Goal: Task Accomplishment & Management: Complete application form

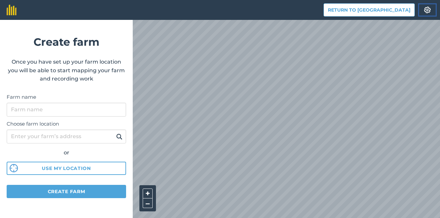
click at [428, 10] on img at bounding box center [427, 10] width 8 height 7
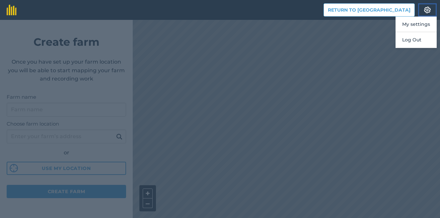
click at [428, 10] on img at bounding box center [427, 10] width 8 height 7
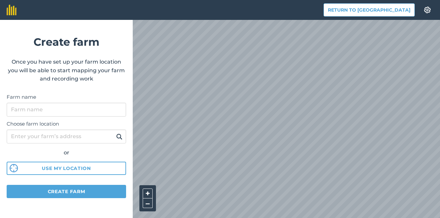
click at [426, 218] on html "Return to Agreena Settings Create farm Once you have set up your farm location …" at bounding box center [220, 109] width 440 height 218
click at [198, 17] on div "Return to Agreena Settings Create farm Once you have set up your farm location …" at bounding box center [220, 10] width 440 height 20
click at [304, 218] on html "Return to Agreena Settings Create farm Once you have set up your farm location …" at bounding box center [220, 109] width 440 height 218
click at [307, 218] on html "Return to Agreena Settings Create farm Once you have set up your farm location …" at bounding box center [220, 109] width 440 height 218
click at [302, 218] on html "Return to Agreena Settings Create farm Once you have set up your farm location …" at bounding box center [220, 109] width 440 height 218
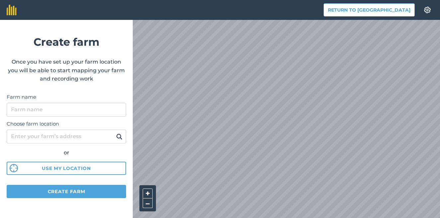
click at [314, 218] on html "Return to Agreena Settings Create farm Once you have set up your farm location …" at bounding box center [220, 109] width 440 height 218
click at [207, 218] on html "Return to Agreena Settings Create farm Once you have set up your farm location …" at bounding box center [220, 109] width 440 height 218
click at [401, 218] on html "Return to Agreena Settings Create farm Once you have set up your farm location …" at bounding box center [220, 109] width 440 height 218
click at [372, 218] on html "Return to Agreena Settings Create farm Once you have set up your farm location …" at bounding box center [220, 109] width 440 height 218
click at [111, 20] on div "Return to Agreena Settings Create farm Once you have set up your farm location …" at bounding box center [220, 10] width 440 height 20
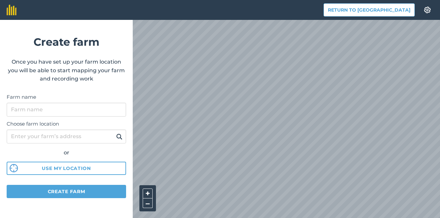
click at [266, 218] on html "Return to Agreena Settings Create farm Once you have set up your farm location …" at bounding box center [220, 109] width 440 height 218
click at [110, 20] on div "Return to Agreena Settings Create farm Once you have set up your farm location …" at bounding box center [220, 10] width 440 height 20
click at [251, 218] on html "Return to Agreena Settings Create farm Once you have set up your farm location …" at bounding box center [220, 109] width 440 height 218
click at [113, 218] on html "Return to Agreena Settings Create farm Once you have set up your farm location …" at bounding box center [220, 109] width 440 height 218
click at [84, 110] on input "Farm name" at bounding box center [66, 110] width 119 height 14
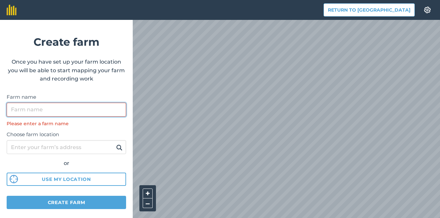
click at [37, 110] on input "Farm name" at bounding box center [66, 110] width 119 height 14
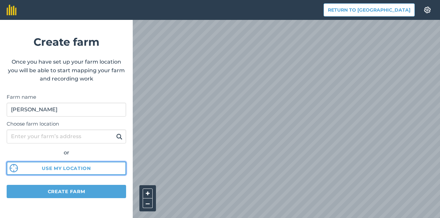
click at [70, 172] on button "Use my location" at bounding box center [66, 168] width 119 height 13
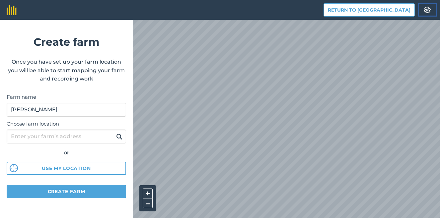
click at [428, 9] on img at bounding box center [427, 10] width 8 height 7
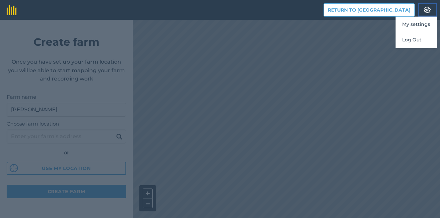
click at [427, 10] on img at bounding box center [427, 10] width 8 height 7
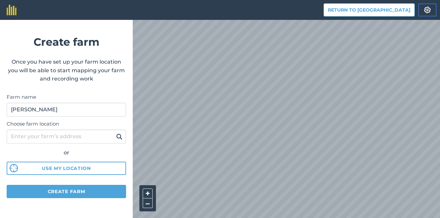
click at [421, 10] on button "Settings" at bounding box center [427, 9] width 19 height 13
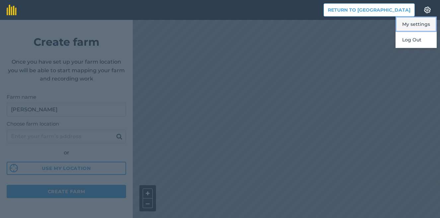
click at [426, 23] on button "My settings" at bounding box center [415, 25] width 41 height 16
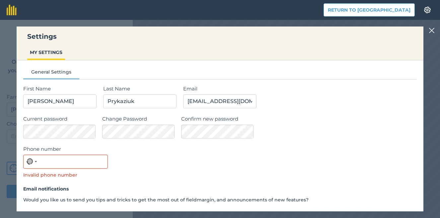
click at [430, 31] on img at bounding box center [431, 31] width 6 height 8
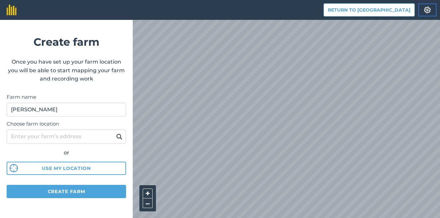
click at [426, 10] on img at bounding box center [427, 10] width 8 height 7
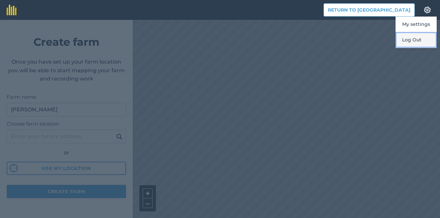
click at [414, 40] on button "Log Out" at bounding box center [415, 40] width 41 height 16
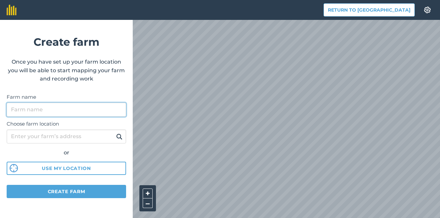
click at [52, 107] on input "Farm name" at bounding box center [66, 110] width 119 height 14
type input "O"
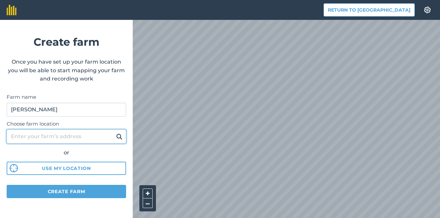
click at [48, 135] on input "Choose farm location" at bounding box center [66, 137] width 119 height 14
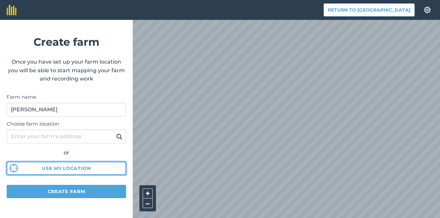
click at [71, 171] on button "Use my location" at bounding box center [66, 168] width 119 height 13
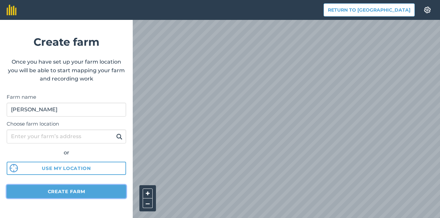
click at [66, 194] on button "Create farm" at bounding box center [66, 191] width 119 height 13
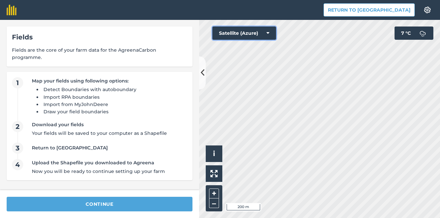
click at [268, 31] on icon at bounding box center [267, 33] width 3 height 7
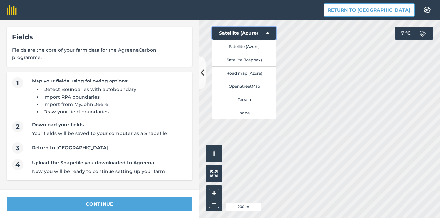
click at [268, 34] on icon at bounding box center [267, 33] width 3 height 7
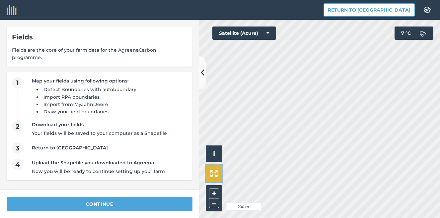
click at [214, 175] on img at bounding box center [213, 173] width 7 height 7
click at [214, 174] on img at bounding box center [213, 173] width 7 height 7
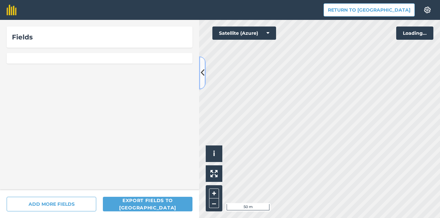
click at [203, 74] on icon at bounding box center [203, 73] width 4 height 12
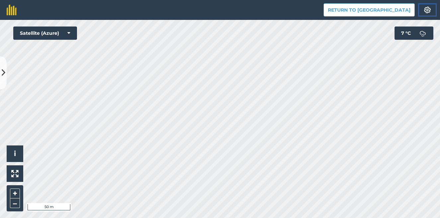
click at [426, 13] on img at bounding box center [427, 10] width 8 height 7
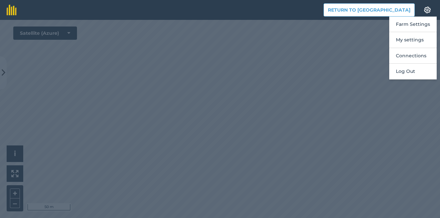
click at [307, 77] on div at bounding box center [220, 119] width 440 height 198
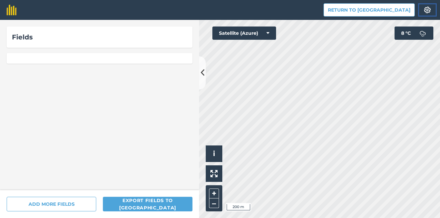
click at [426, 12] on img at bounding box center [427, 10] width 8 height 7
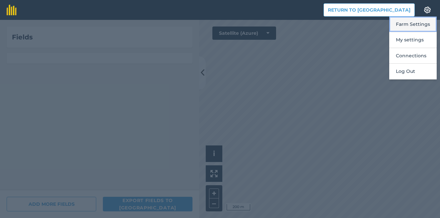
click at [418, 25] on button "Farm Settings" at bounding box center [412, 25] width 47 height 16
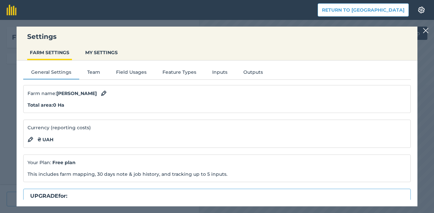
click at [108, 102] on div "Total area : 0 Ha" at bounding box center [217, 104] width 379 height 7
click at [107, 94] on img at bounding box center [104, 93] width 6 height 8
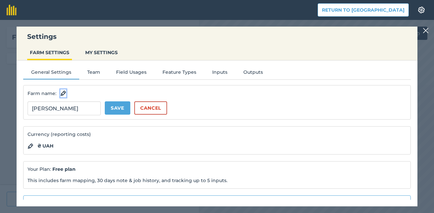
click at [63, 96] on img at bounding box center [63, 93] width 6 height 8
click at [62, 93] on img at bounding box center [63, 93] width 6 height 8
click at [157, 108] on button "Cancel" at bounding box center [150, 107] width 33 height 13
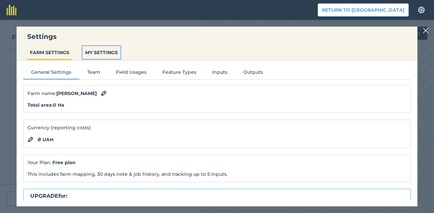
click at [101, 52] on button "MY SETTINGS" at bounding box center [102, 52] width 38 height 13
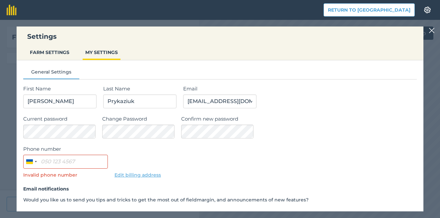
click at [429, 32] on img at bounding box center [431, 31] width 6 height 8
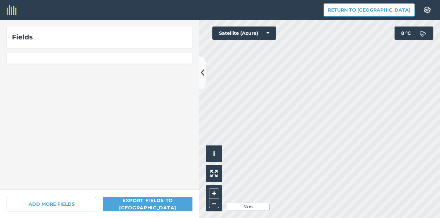
click at [72, 36] on div "Fields" at bounding box center [99, 37] width 175 height 11
click at [34, 40] on div "Fields" at bounding box center [99, 37] width 175 height 11
click at [31, 55] on div at bounding box center [100, 58] width 186 height 11
click at [36, 59] on div at bounding box center [100, 58] width 186 height 11
drag, startPoint x: 43, startPoint y: 78, endPoint x: 49, endPoint y: 78, distance: 5.6
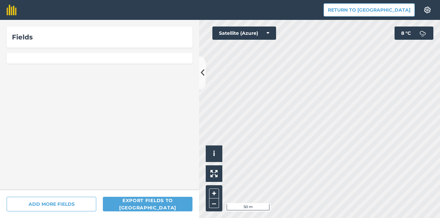
click at [44, 78] on div "Fields" at bounding box center [99, 105] width 199 height 170
click at [213, 196] on button "+" at bounding box center [214, 194] width 10 height 10
click at [212, 205] on button "–" at bounding box center [214, 204] width 10 height 10
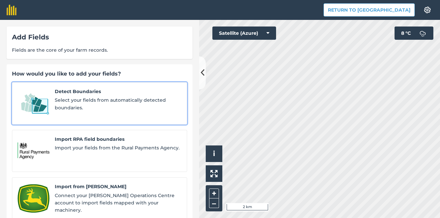
click at [97, 100] on span "Select your fields from automatically detected boundaries." at bounding box center [118, 103] width 127 height 15
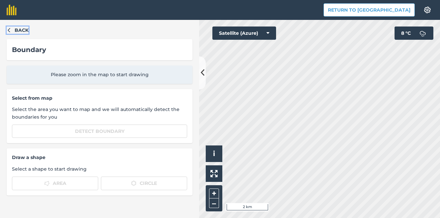
click at [10, 30] on icon "button" at bounding box center [9, 30] width 5 height 5
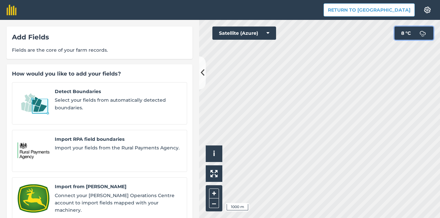
click at [413, 31] on button "8 ° C" at bounding box center [413, 33] width 39 height 13
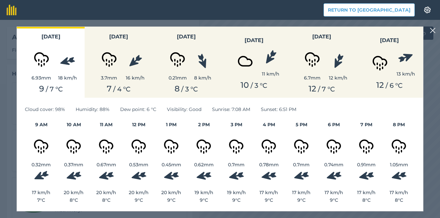
click at [434, 31] on img at bounding box center [432, 31] width 6 height 8
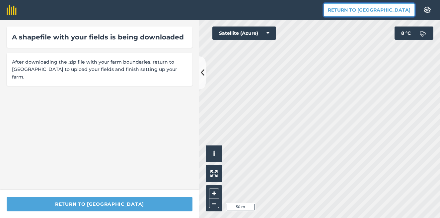
click at [389, 8] on button "Return to [GEOGRAPHIC_DATA]" at bounding box center [368, 9] width 91 height 13
